Goal: Task Accomplishment & Management: Manage account settings

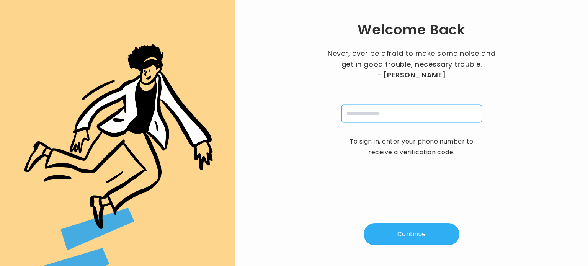
click at [400, 116] on input "tel" at bounding box center [411, 114] width 140 height 18
type input "**********"
click at [390, 234] on button "Continue" at bounding box center [412, 234] width 96 height 22
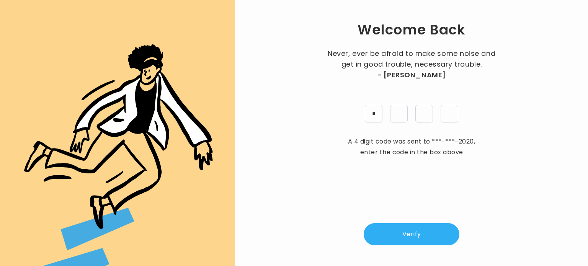
type input "*"
click at [399, 230] on button "Verify" at bounding box center [412, 234] width 96 height 22
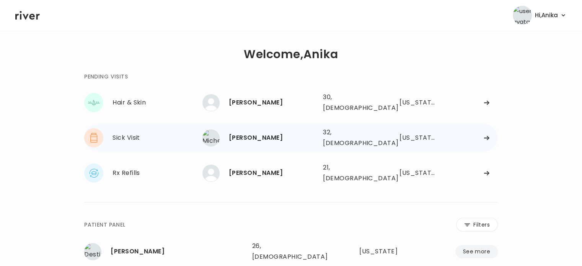
click at [256, 135] on div "[PERSON_NAME]" at bounding box center [273, 137] width 88 height 11
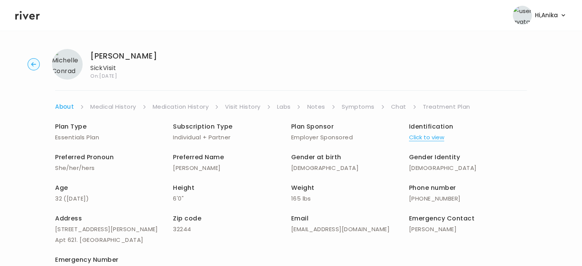
click at [358, 102] on link "Symptoms" at bounding box center [358, 106] width 33 height 11
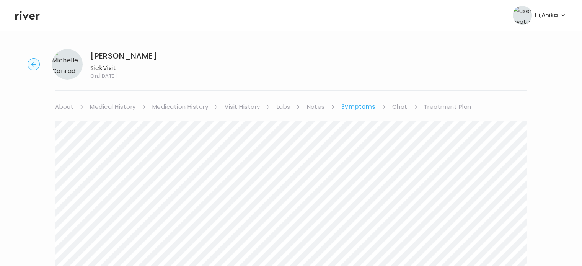
click at [431, 106] on link "Treatment Plan" at bounding box center [447, 106] width 47 height 11
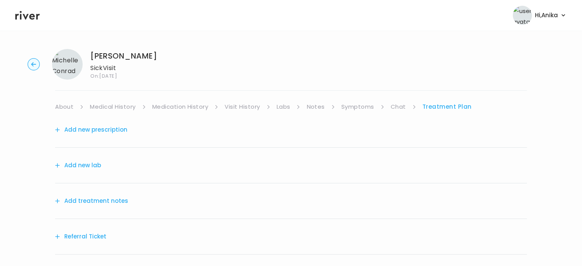
click at [104, 200] on button "Add treatment notes" at bounding box center [91, 201] width 73 height 11
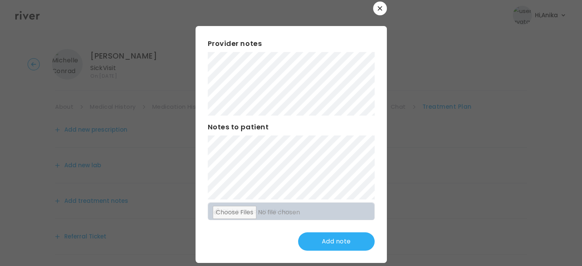
scroll to position [20, 0]
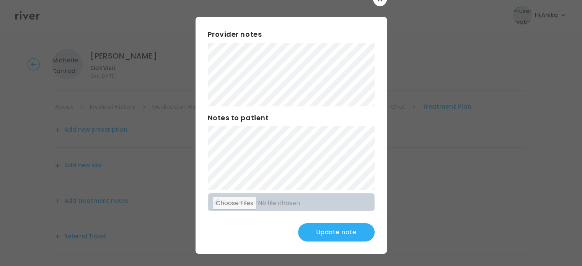
click at [321, 237] on button "Update note" at bounding box center [336, 232] width 77 height 18
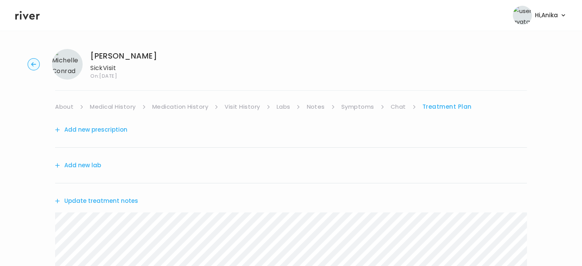
click at [360, 106] on link "Symptoms" at bounding box center [357, 106] width 33 height 11
click at [432, 107] on link "Treatment Plan" at bounding box center [447, 106] width 47 height 11
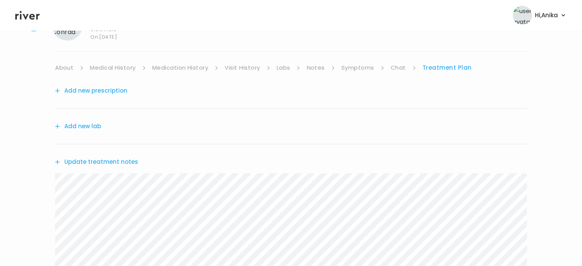
scroll to position [40, 0]
click at [119, 163] on button "Update treatment notes" at bounding box center [96, 161] width 83 height 11
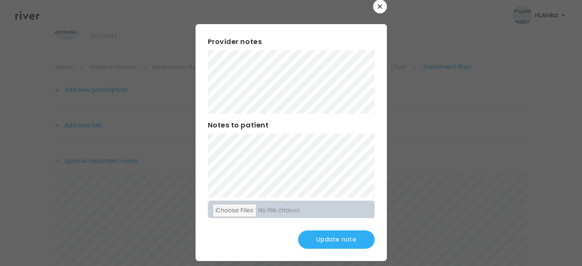
scroll to position [20, 0]
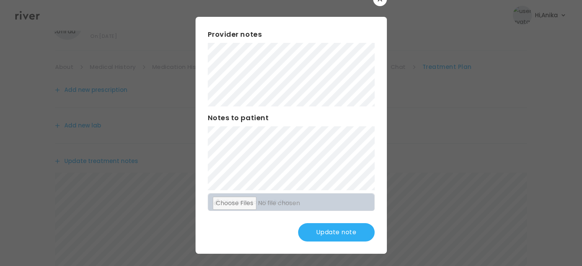
click at [322, 232] on button "Update note" at bounding box center [336, 232] width 77 height 18
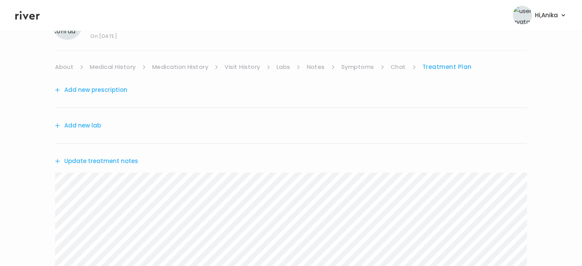
click at [108, 88] on button "Add new prescription" at bounding box center [91, 90] width 72 height 11
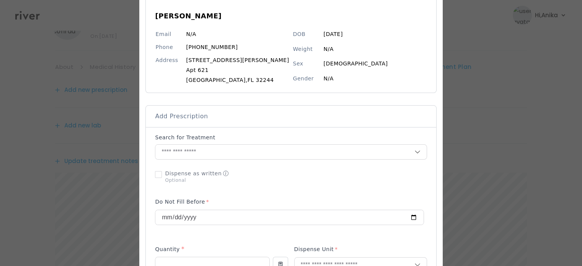
scroll to position [75, 0]
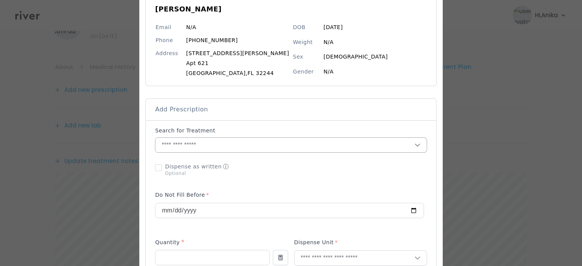
click at [240, 148] on input "text" at bounding box center [284, 145] width 259 height 15
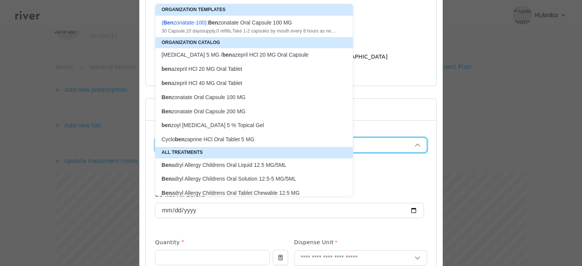
click at [251, 31] on div "30 Capsule , 10 days supply, 0 refills , Take 1-2 capsules by mouth every 8 hou…" at bounding box center [249, 31] width 176 height 6
type input "**********"
type input "**"
type input "*"
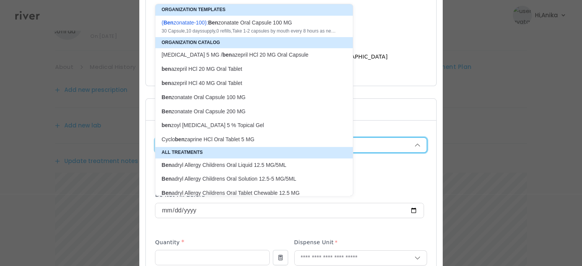
type textarea "**********"
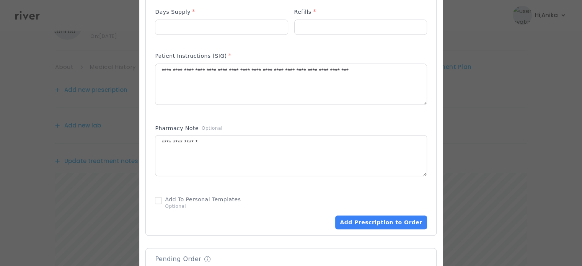
scroll to position [364, 0]
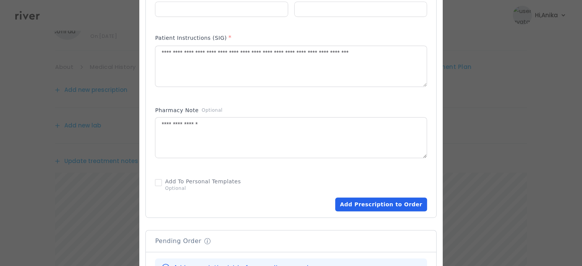
click at [350, 205] on button "Add Prescription to Order" at bounding box center [380, 204] width 91 height 14
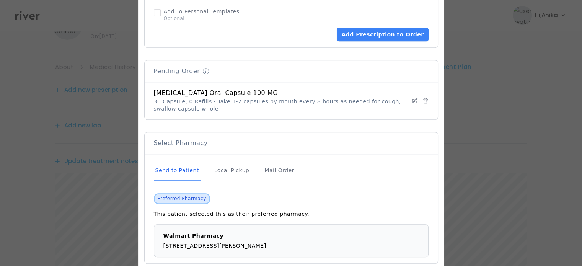
scroll to position [575, 0]
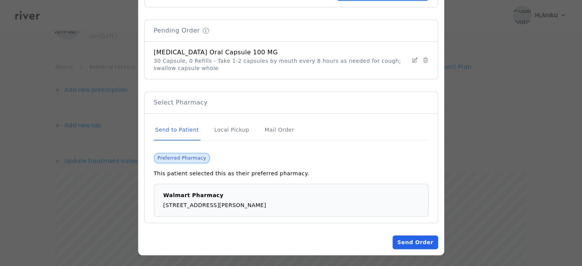
click at [404, 237] on button "Send Order" at bounding box center [415, 242] width 45 height 14
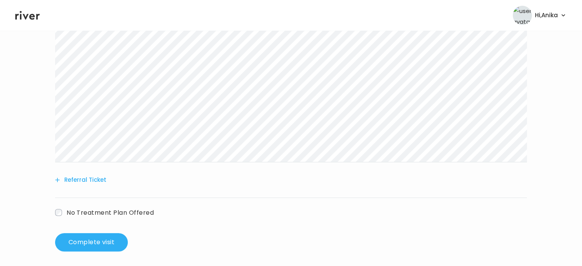
scroll to position [274, 0]
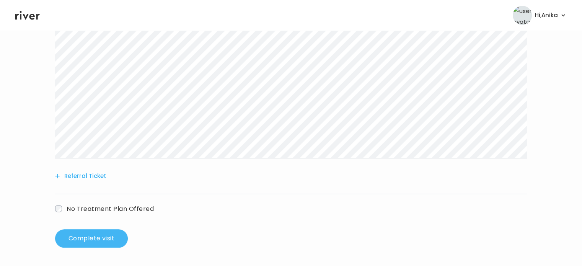
click at [97, 235] on button "Complete visit" at bounding box center [91, 238] width 73 height 18
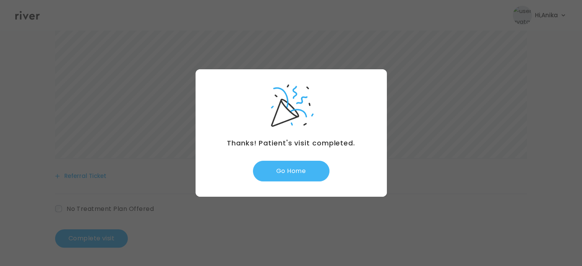
click at [306, 171] on button "Go Home" at bounding box center [291, 171] width 77 height 21
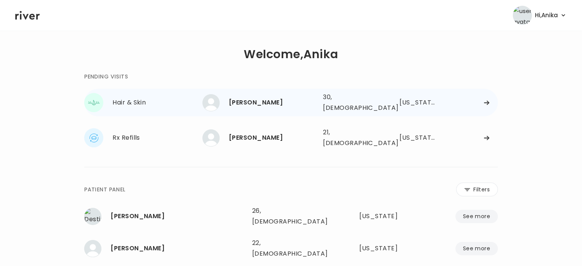
click at [268, 106] on div "Terry Walker 30, Male See more" at bounding box center [259, 102] width 114 height 17
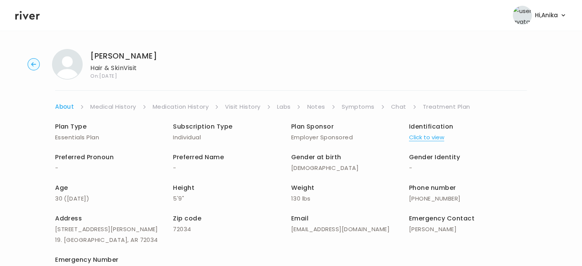
click at [425, 133] on button "Click to view" at bounding box center [426, 137] width 35 height 11
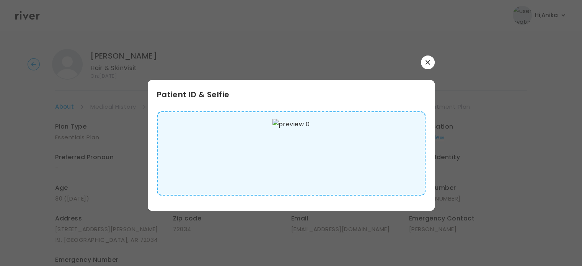
click at [430, 63] on button "button" at bounding box center [428, 62] width 14 height 14
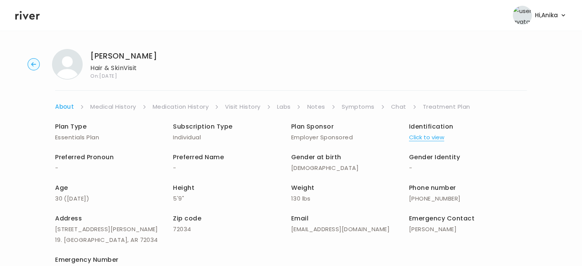
click at [117, 106] on link "Medical History" at bounding box center [113, 106] width 46 height 11
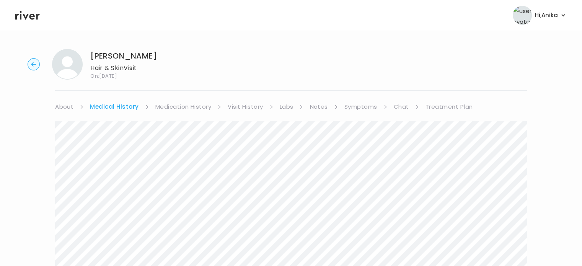
click at [184, 98] on div "Terry Walker Hair & Skin Visit On: 04 Sep 2025 About Medical History Medication…" at bounding box center [291, 263] width 582 height 440
click at [182, 107] on link "Medication History" at bounding box center [183, 106] width 56 height 11
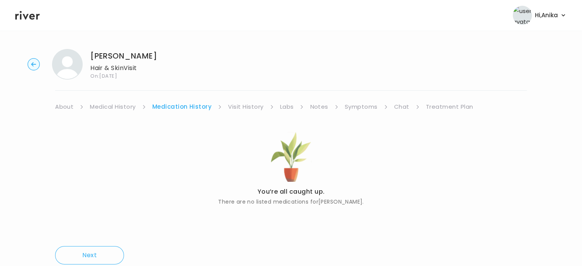
click at [233, 107] on link "Visit History" at bounding box center [245, 106] width 35 height 11
click at [280, 106] on link "Labs" at bounding box center [286, 106] width 14 height 11
click at [320, 106] on link "Notes" at bounding box center [317, 106] width 18 height 11
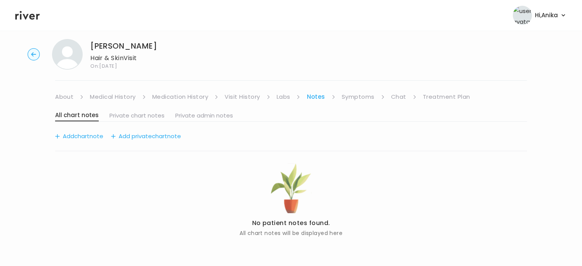
scroll to position [10, 0]
click at [354, 97] on link "Symptoms" at bounding box center [358, 96] width 33 height 11
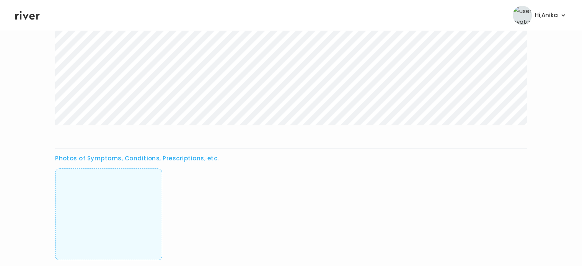
scroll to position [230, 0]
click at [109, 209] on img at bounding box center [109, 213] width 0 height 76
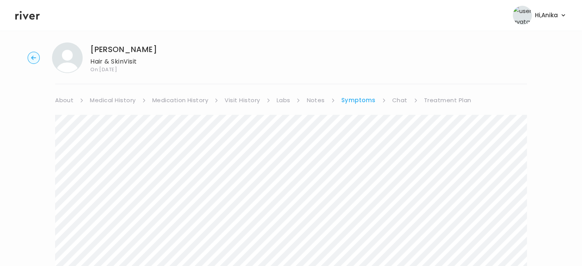
scroll to position [0, 0]
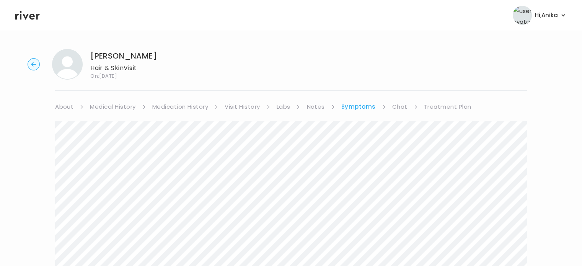
click at [393, 110] on link "Chat" at bounding box center [399, 106] width 15 height 11
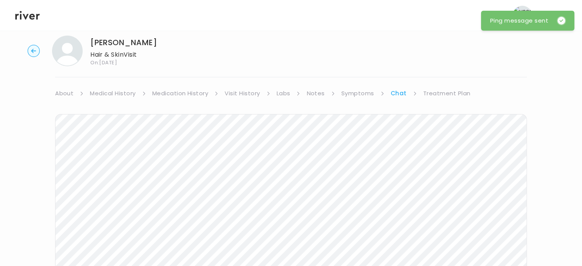
scroll to position [13, 0]
click at [36, 16] on icon at bounding box center [27, 15] width 24 height 11
